Goal: Task Accomplishment & Management: Manage account settings

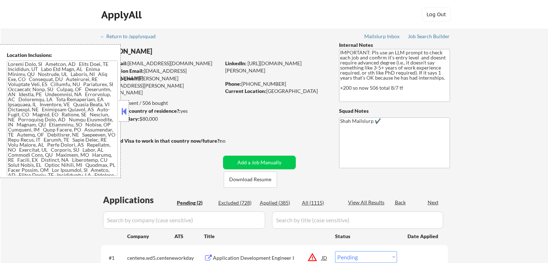
select select ""pending""
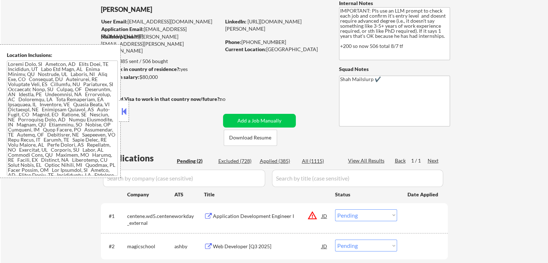
scroll to position [72, 0]
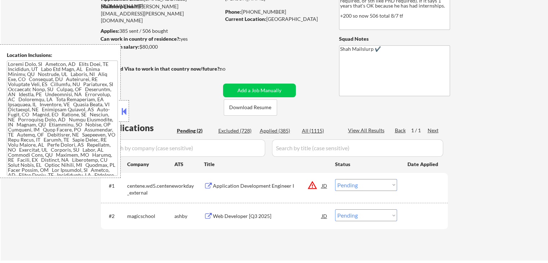
click at [221, 217] on div "Web Developer [Q3 2025]" at bounding box center [267, 216] width 109 height 7
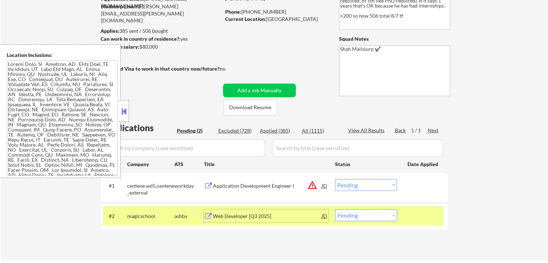
click at [235, 185] on div "Application Development Engineer I" at bounding box center [267, 185] width 109 height 7
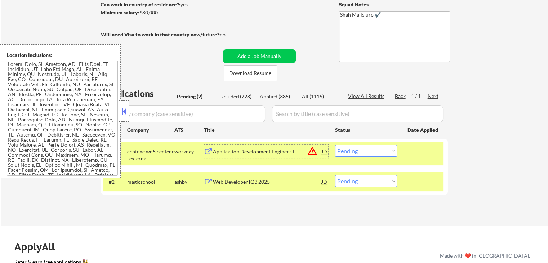
scroll to position [144, 0]
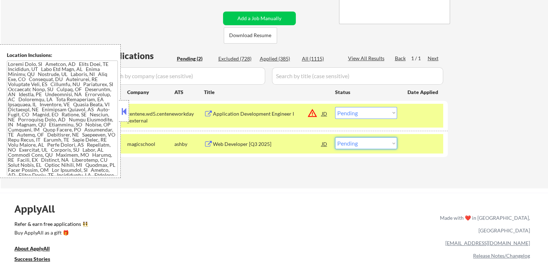
click at [378, 141] on select "Choose an option... Pending Applied Excluded (Questions) Excluded (Expired) Exc…" at bounding box center [366, 143] width 62 height 12
select select ""excluded""
click at [335, 137] on select "Choose an option... Pending Applied Excluded (Questions) Excluded (Expired) Exc…" at bounding box center [366, 143] width 62 height 12
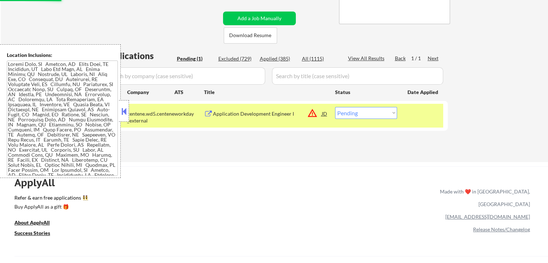
click at [362, 113] on select "Choose an option... Pending Applied Excluded (Questions) Excluded (Expired) Exc…" at bounding box center [366, 113] width 62 height 12
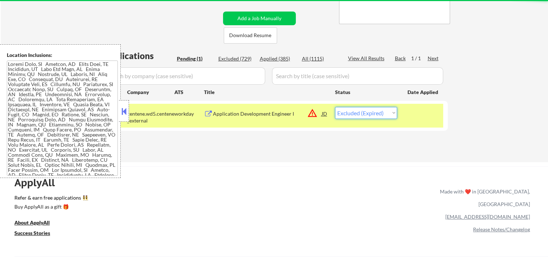
click at [335, 107] on select "Choose an option... Pending Applied Excluded (Questions) Excluded (Expired) Exc…" at bounding box center [366, 113] width 62 height 12
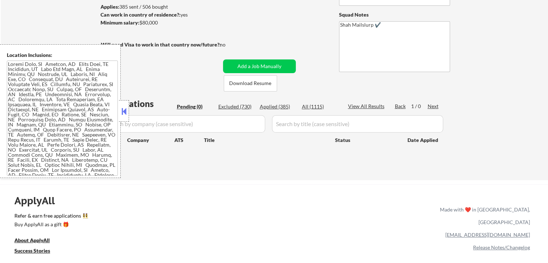
scroll to position [108, 0]
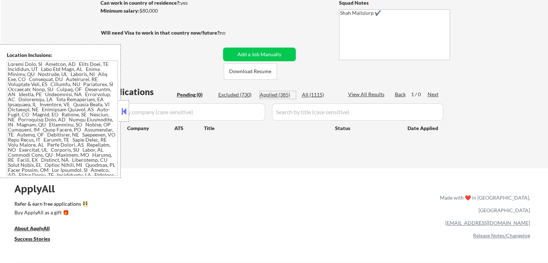
click at [280, 95] on div "Applied (385)" at bounding box center [278, 94] width 36 height 7
select select ""applied""
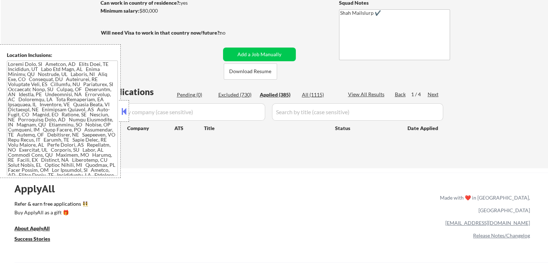
select select ""applied""
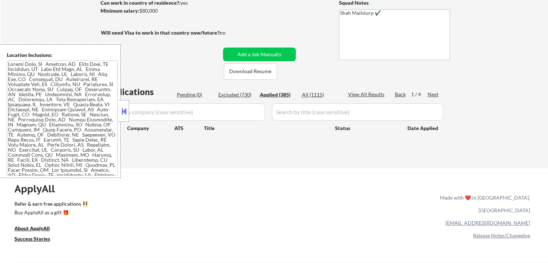
select select ""applied""
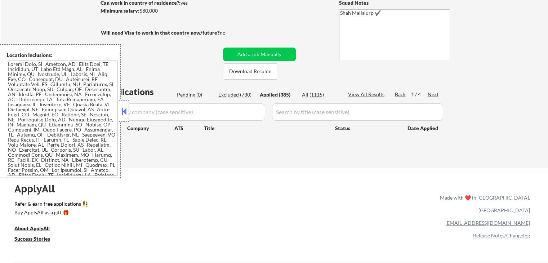
select select ""applied""
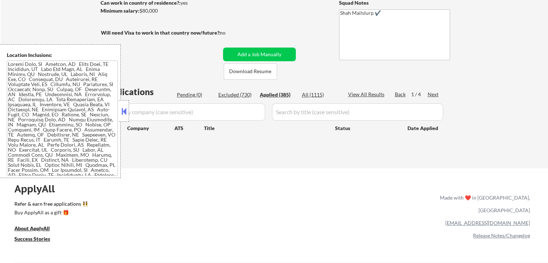
select select ""applied""
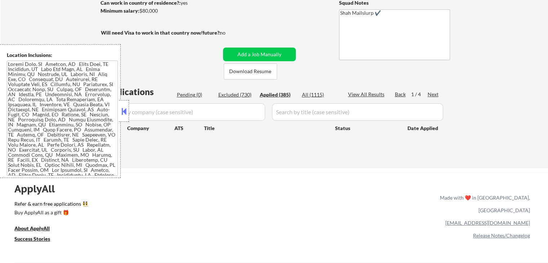
select select ""applied""
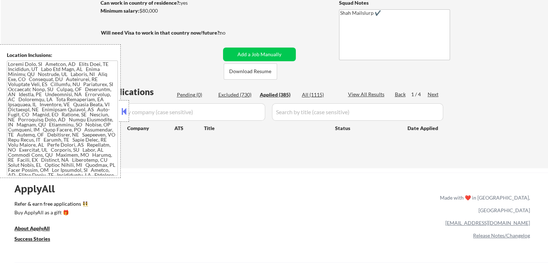
select select ""applied""
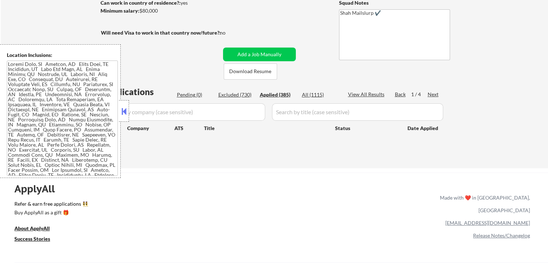
select select ""applied""
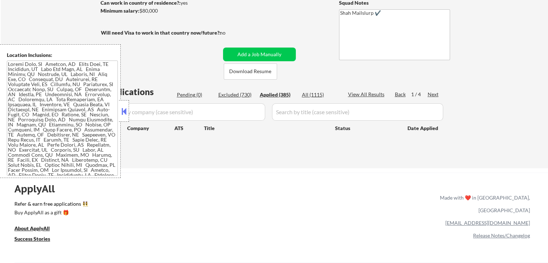
select select ""applied""
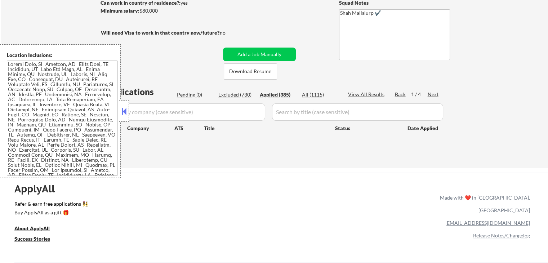
select select ""applied""
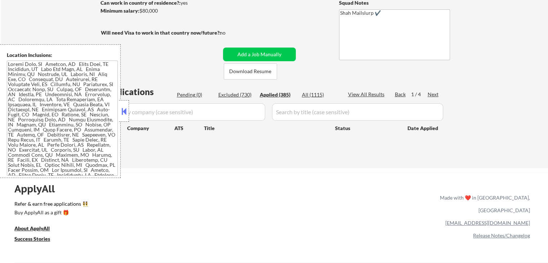
select select ""applied""
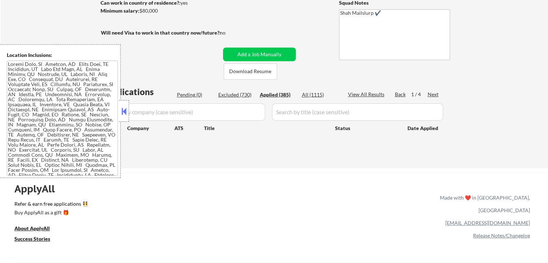
select select ""applied""
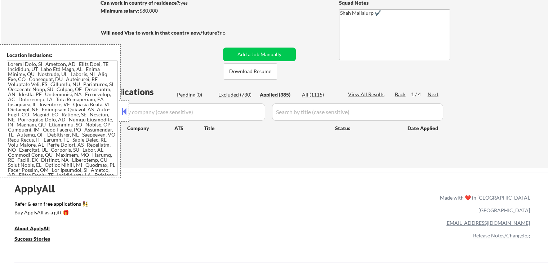
select select ""applied""
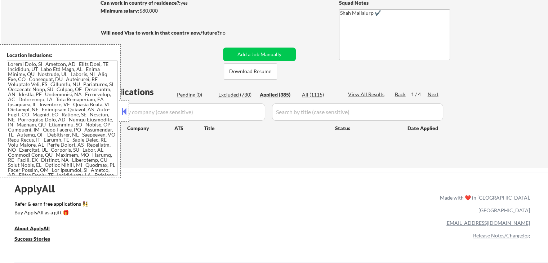
select select ""applied""
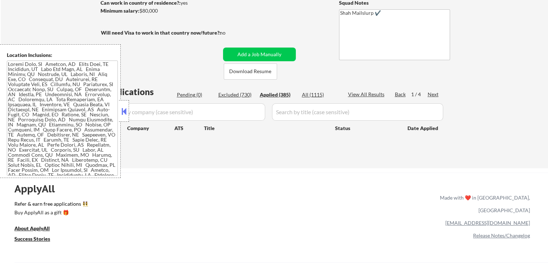
select select ""applied""
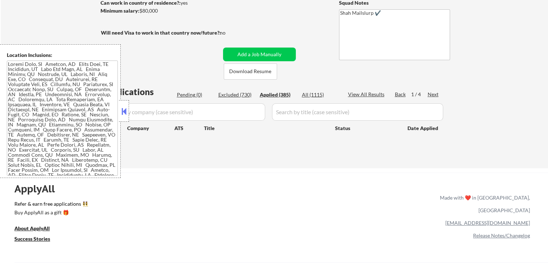
select select ""applied""
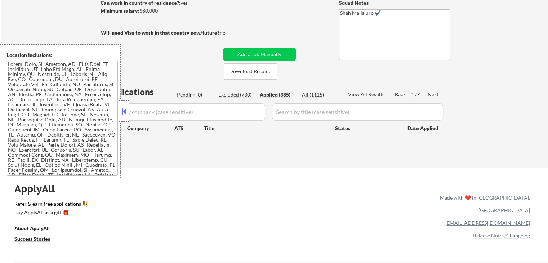
select select ""applied""
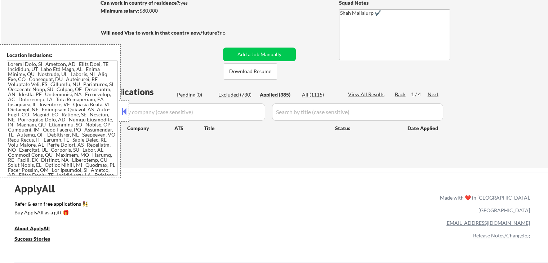
select select ""applied""
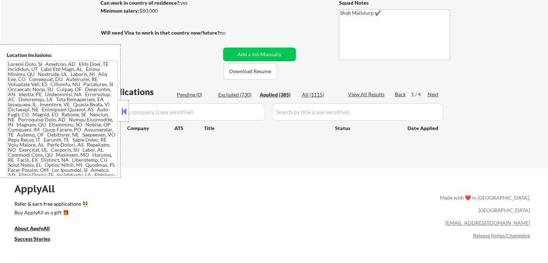
select select ""applied""
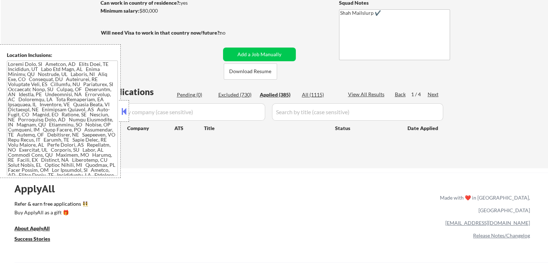
select select ""applied""
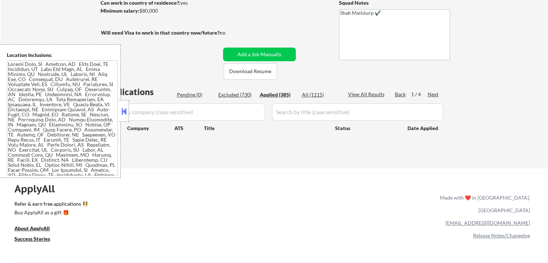
select select ""applied""
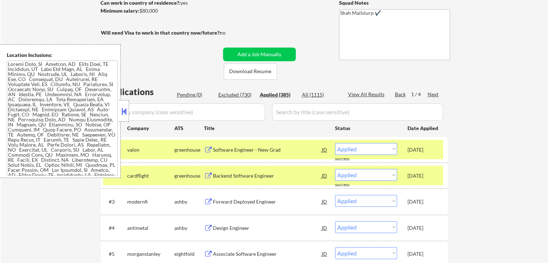
click at [441, 156] on div "#1 valon greenhouse Software Engineer - New Grad JD warning_amber Choose an opt…" at bounding box center [273, 149] width 340 height 19
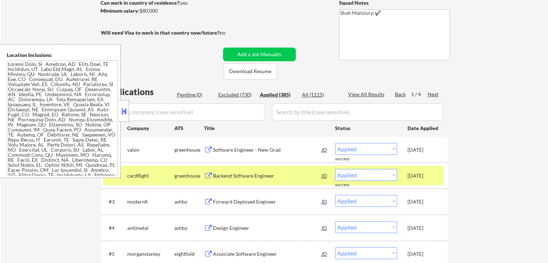
click at [441, 173] on div "#2 cardflight greenhouse Backend Software Engineer JD Choose an option... Pendi…" at bounding box center [273, 175] width 340 height 19
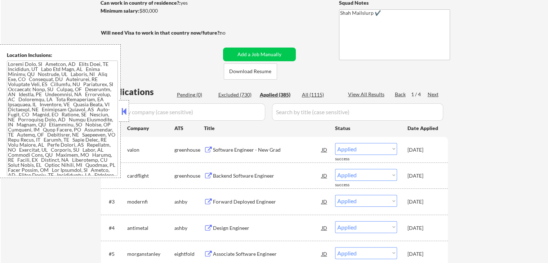
scroll to position [144, 0]
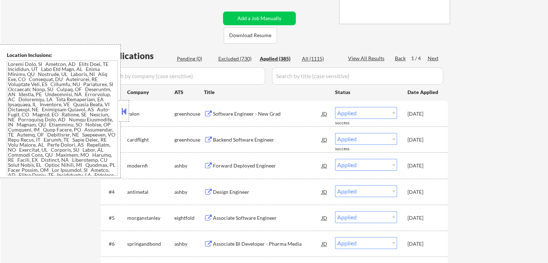
click at [126, 109] on button at bounding box center [124, 111] width 8 height 11
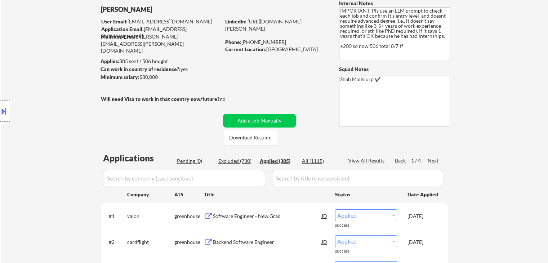
scroll to position [36, 0]
